Goal: Find specific page/section: Find specific page/section

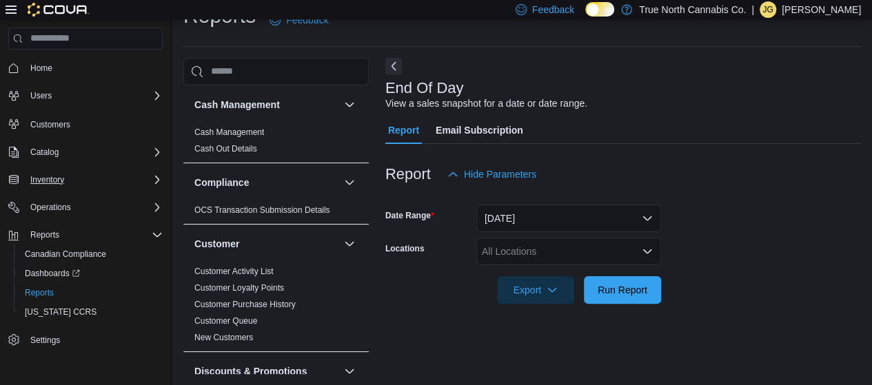
scroll to position [70, 0]
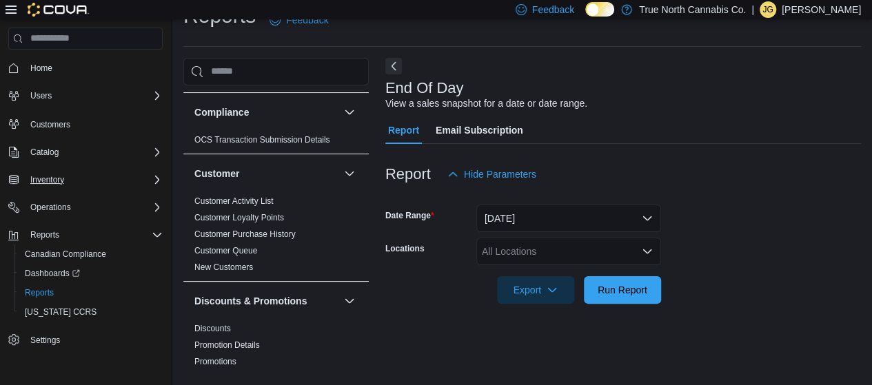
click at [101, 177] on div "Inventory" at bounding box center [94, 180] width 138 height 17
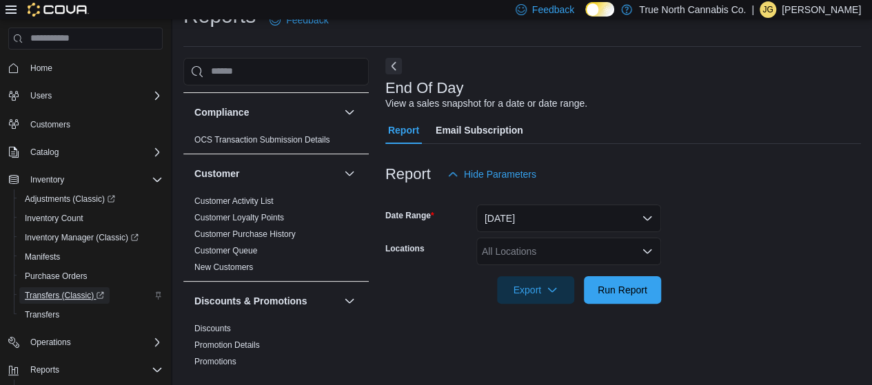
click at [70, 295] on span "Transfers (Classic)" at bounding box center [64, 295] width 79 height 11
click at [63, 308] on link "Transfers" at bounding box center [41, 315] width 45 height 17
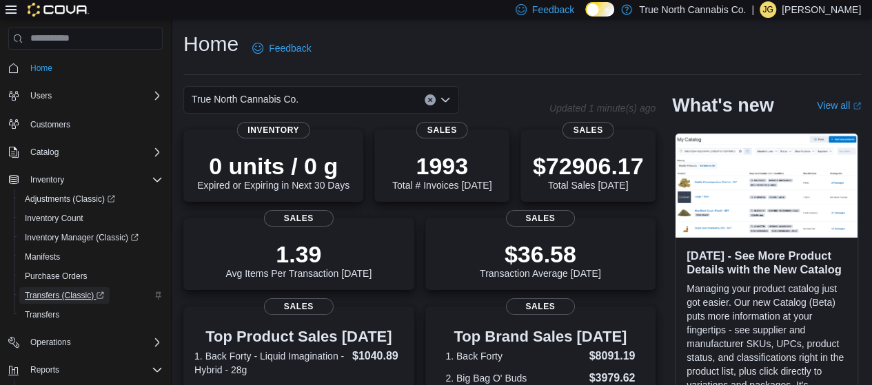
click at [89, 294] on span "Transfers (Classic)" at bounding box center [64, 295] width 79 height 11
